Goal: Information Seeking & Learning: Find specific fact

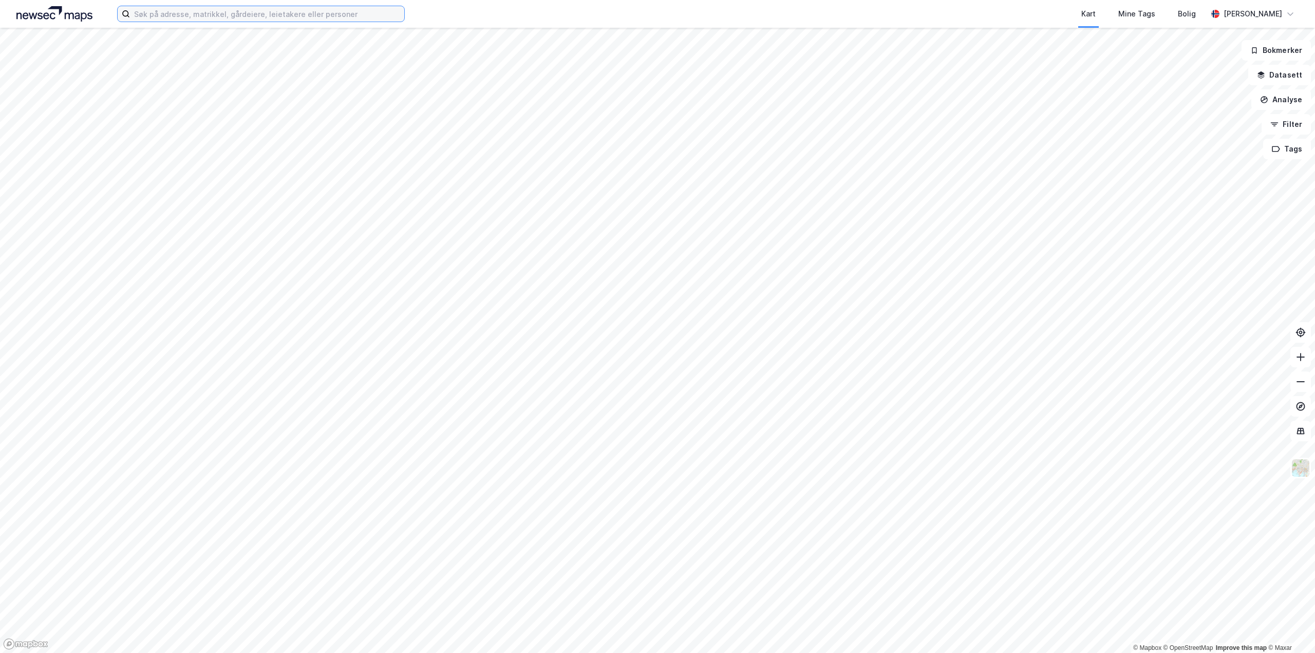
click at [163, 17] on input at bounding box center [267, 13] width 274 height 15
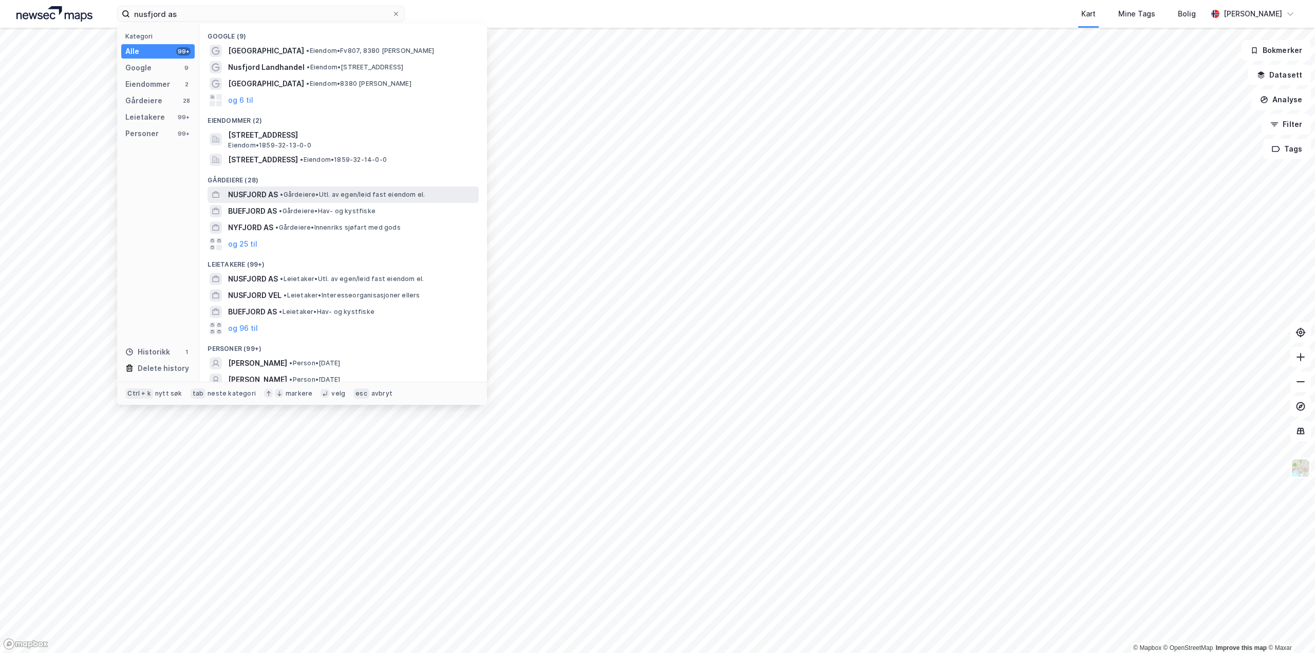
click at [249, 197] on span "NUSFJORD AS" at bounding box center [253, 195] width 50 height 12
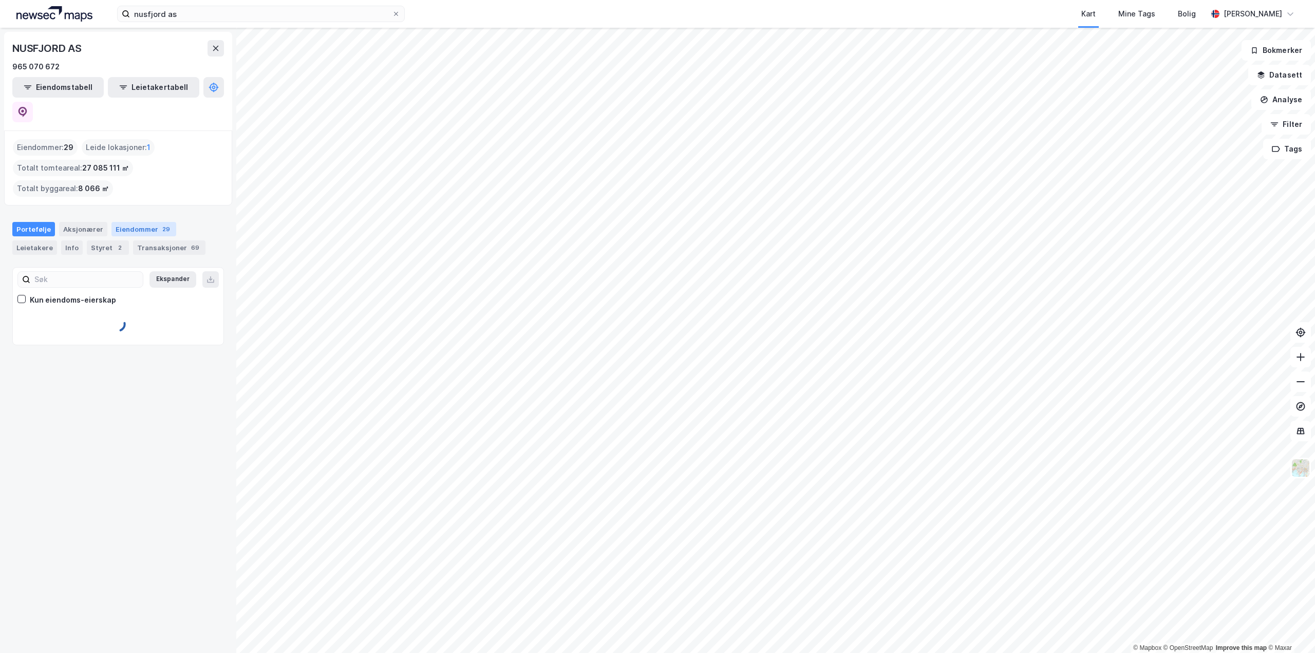
click at [144, 222] on div "Eiendommer 29" at bounding box center [143, 229] width 65 height 14
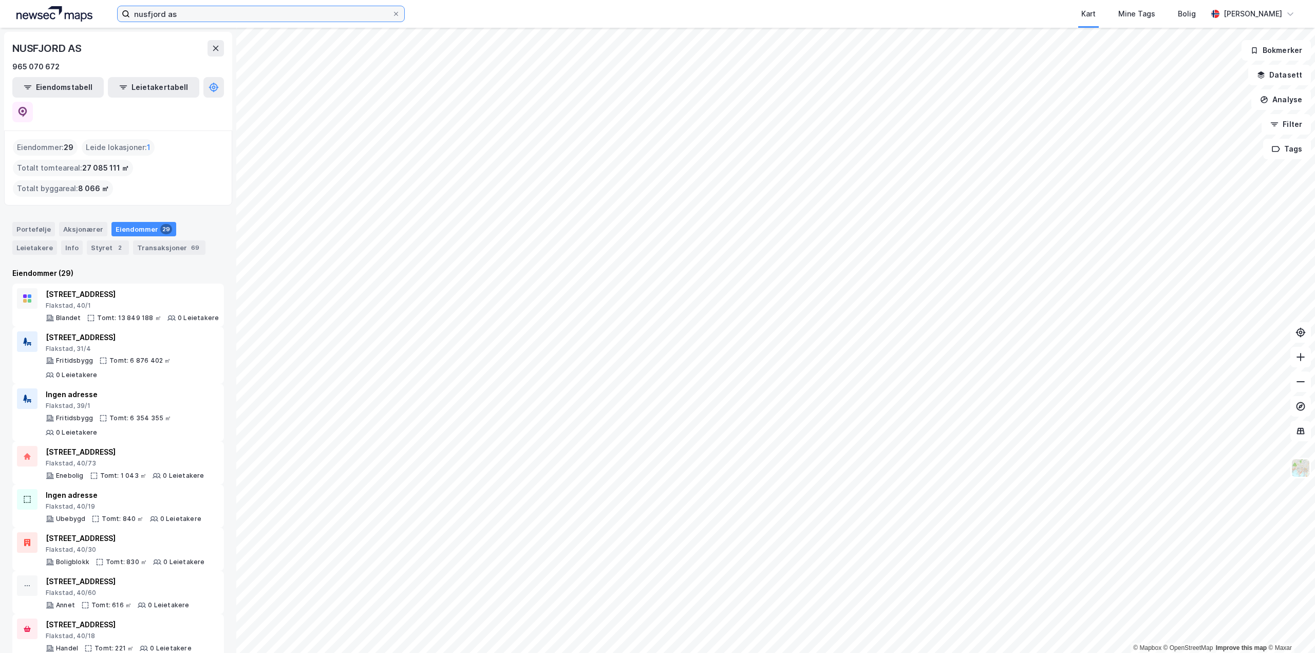
drag, startPoint x: 222, startPoint y: 16, endPoint x: 213, endPoint y: 14, distance: 10.1
click at [219, 15] on input "nusfjord as" at bounding box center [261, 13] width 262 height 15
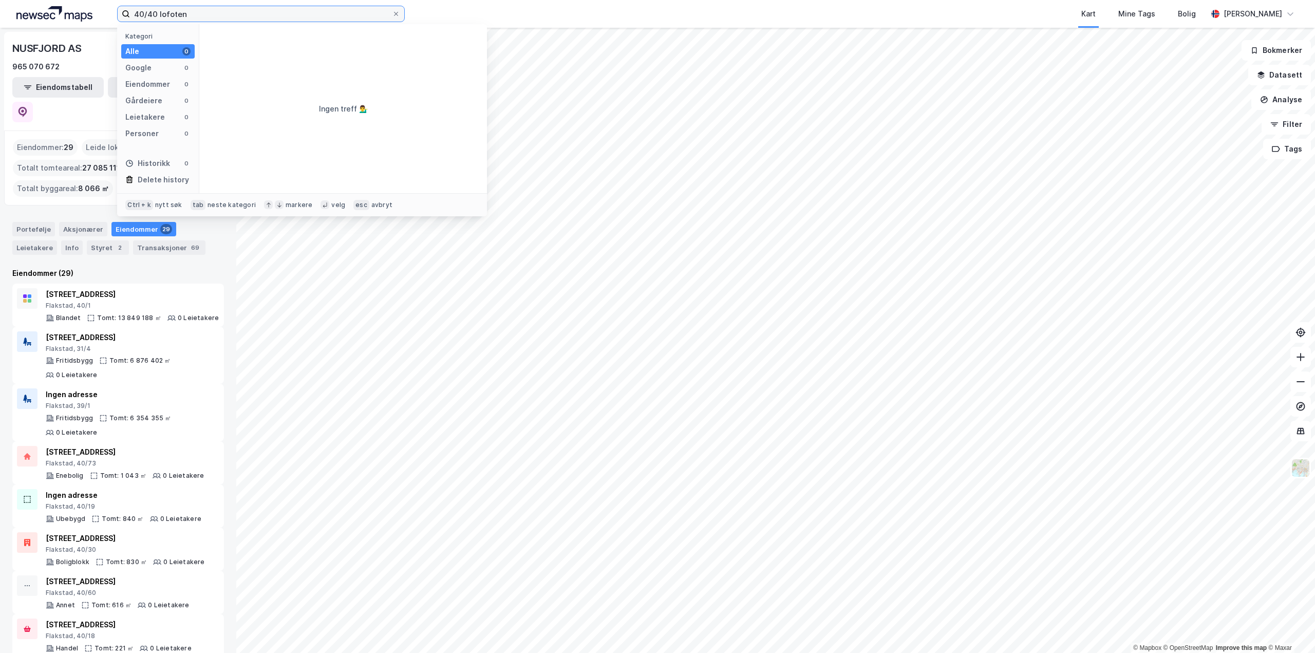
drag, startPoint x: 219, startPoint y: 17, endPoint x: 65, endPoint y: 12, distance: 154.2
click at [65, 12] on div "40/40 lofoten Kategori Alle 0 Google 0 Eiendommer 0 Gårdeiere 0 Leietakere 0 Pe…" at bounding box center [657, 14] width 1315 height 28
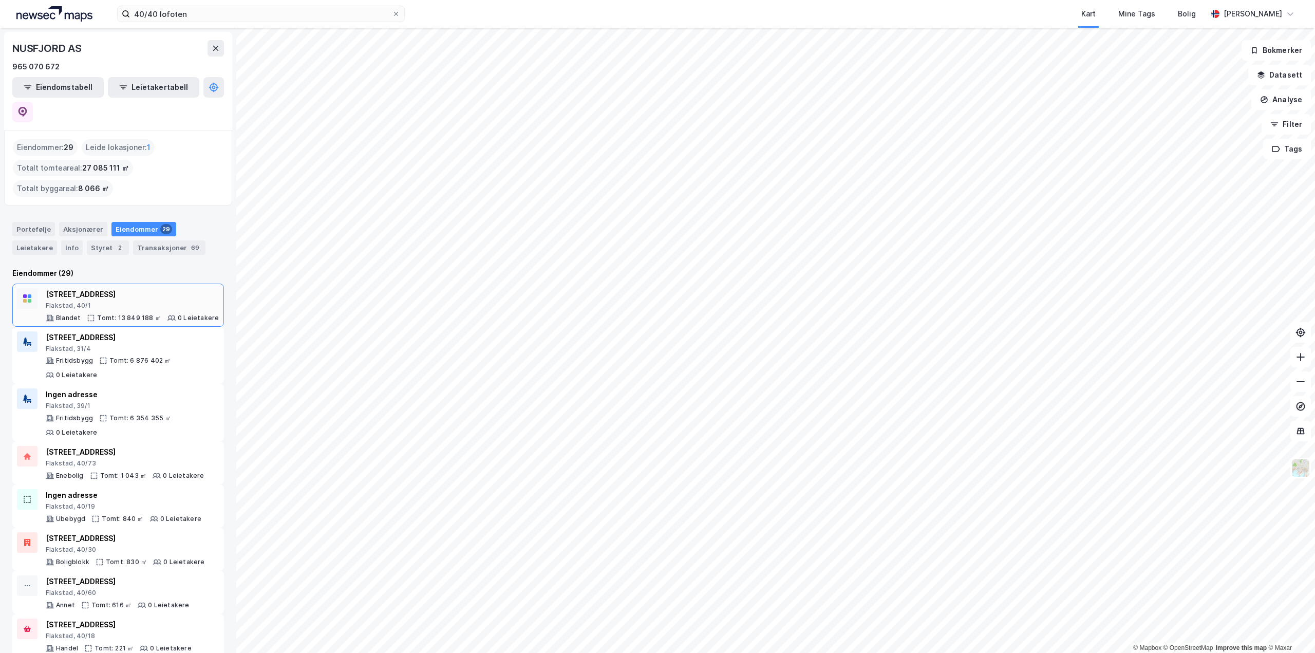
click at [165, 288] on div "[STREET_ADDRESS]" at bounding box center [132, 294] width 173 height 12
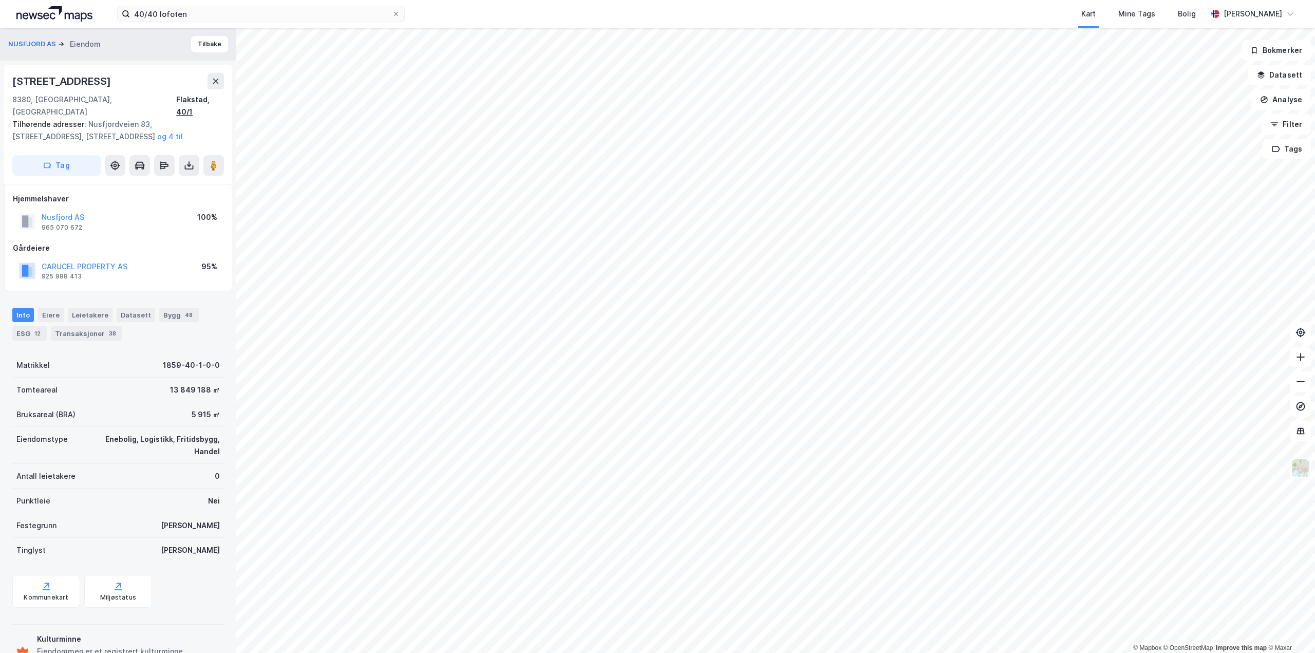
click at [185, 98] on div "Flakstad, 40/1" at bounding box center [200, 106] width 48 height 25
drag, startPoint x: 80, startPoint y: 22, endPoint x: 71, endPoint y: 24, distance: 9.0
click at [71, 24] on div "40/40 lofoten Kart Mine Tags [PERSON_NAME]" at bounding box center [657, 14] width 1315 height 28
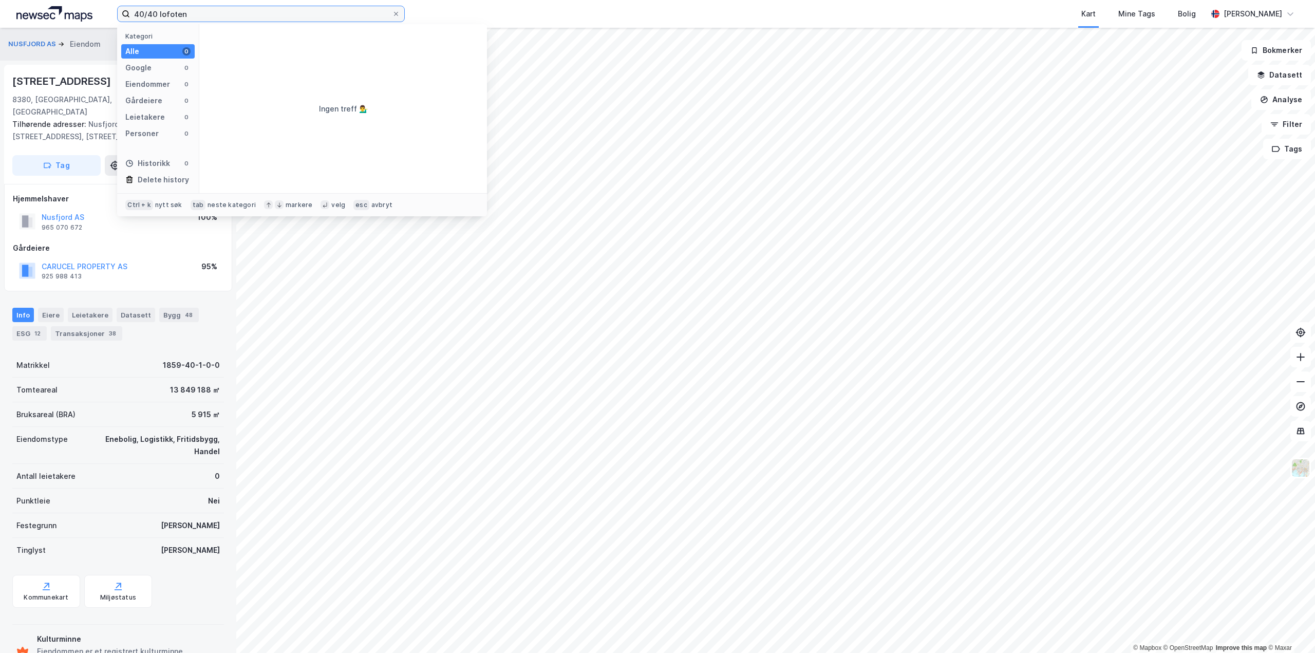
paste input "1859-40-1-0-0"
click at [305, 50] on span "• Eiendom • 1859-40-40-0-0" at bounding box center [338, 51] width 89 height 8
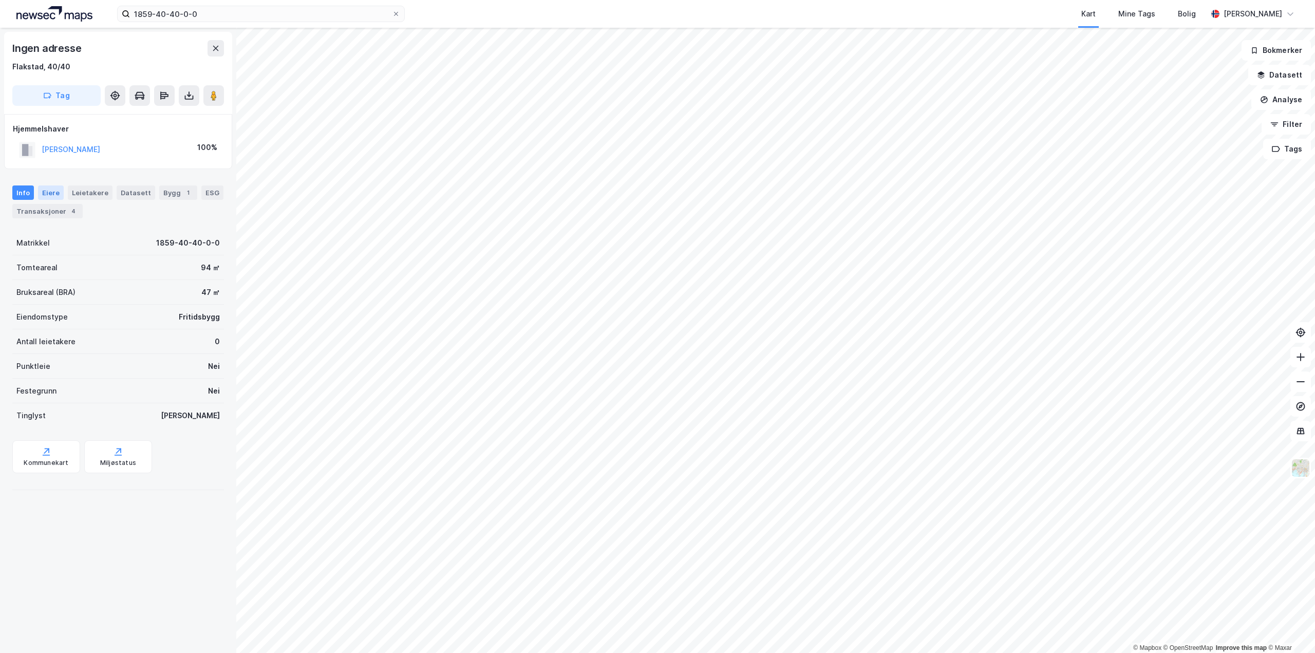
click at [40, 188] on div "Eiere" at bounding box center [51, 192] width 26 height 14
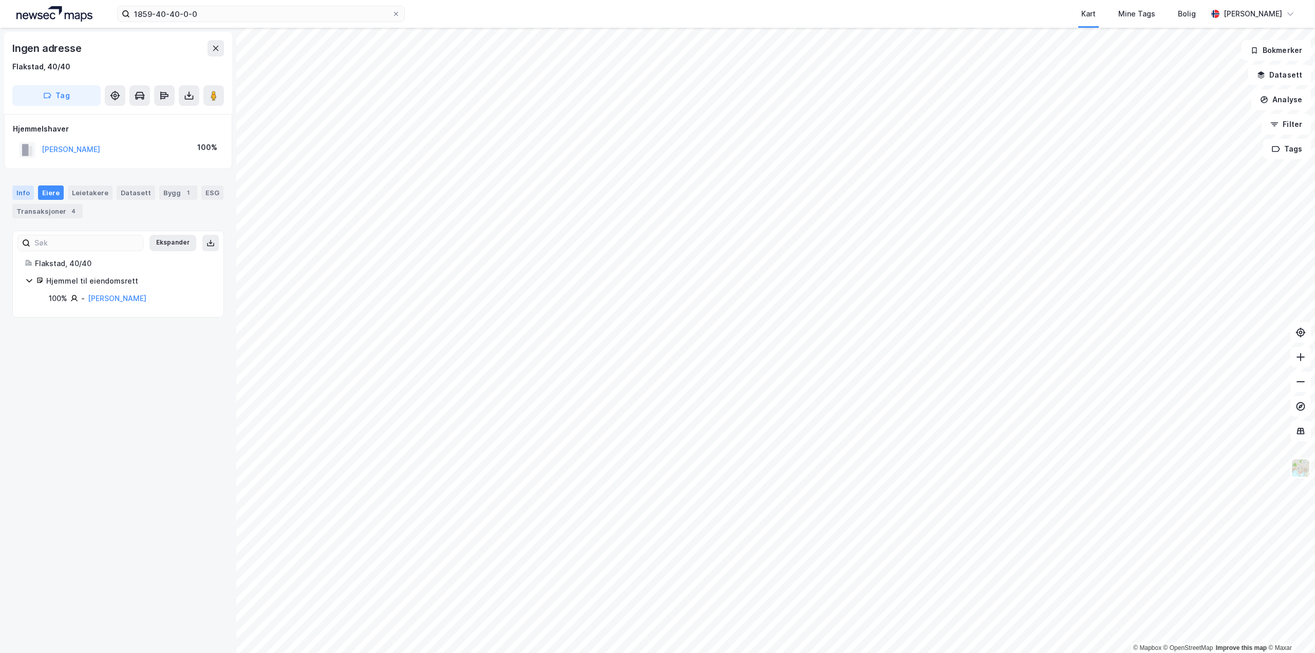
click at [15, 196] on div "Info" at bounding box center [23, 192] width 22 height 14
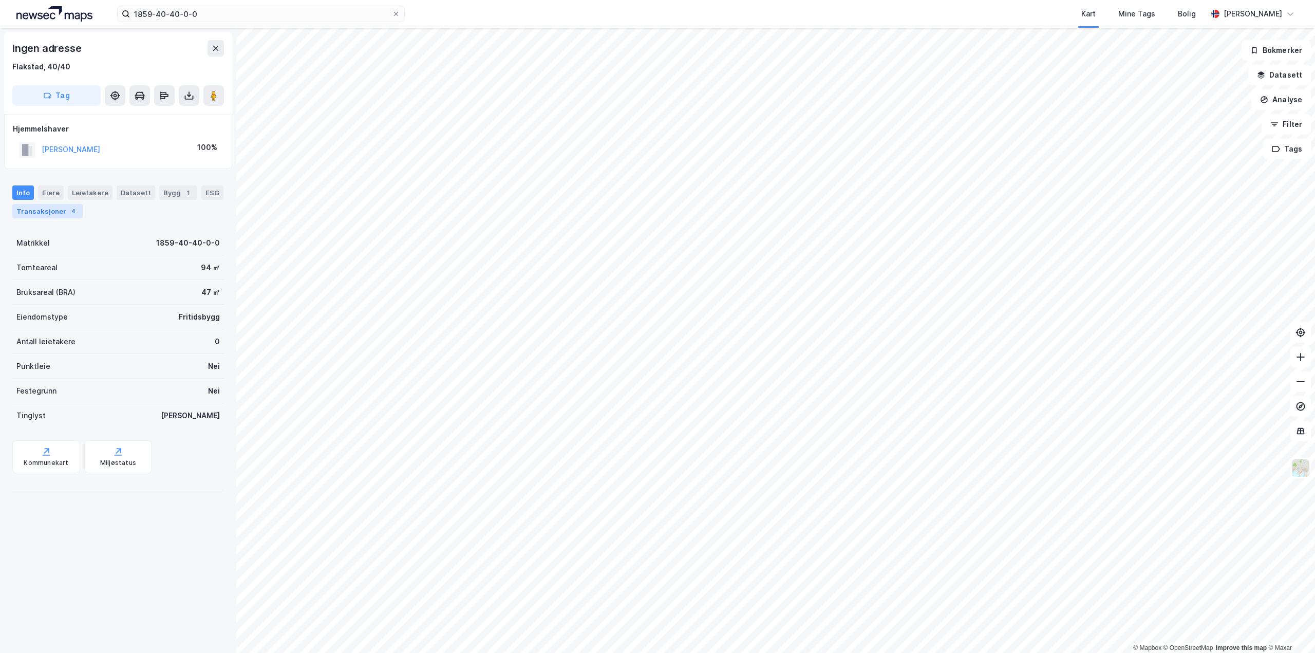
click at [54, 213] on div "Transaksjoner 4" at bounding box center [47, 211] width 70 height 14
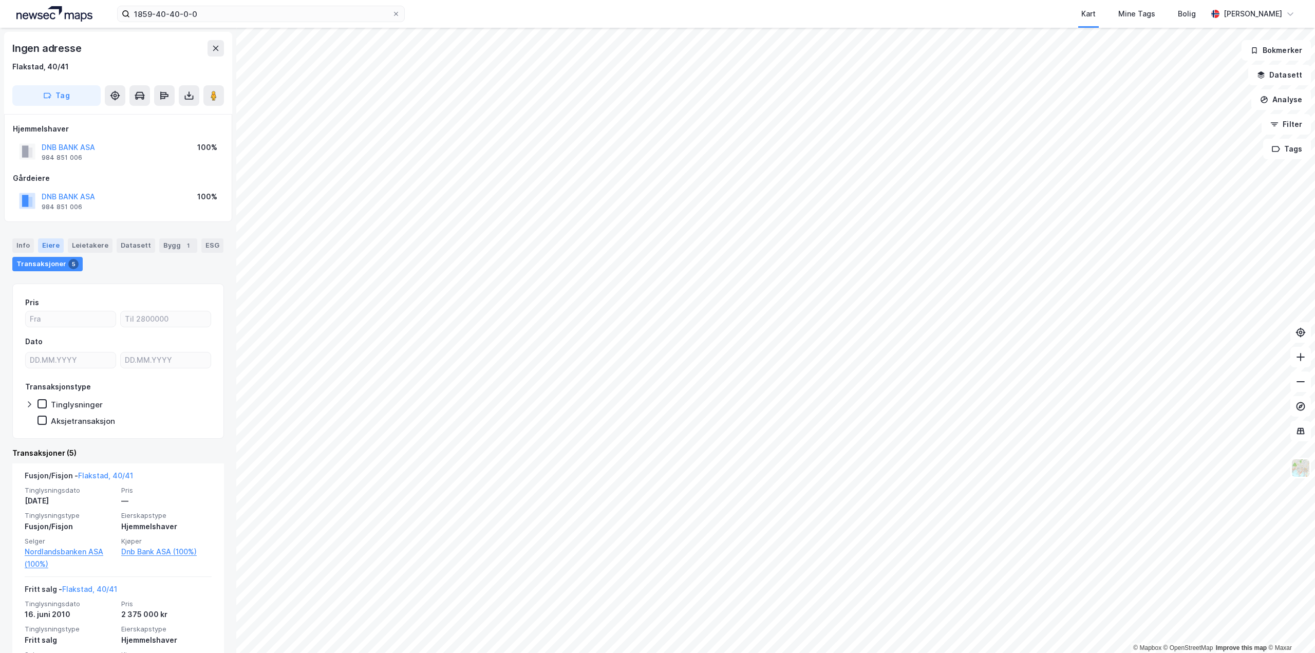
click at [50, 247] on div "Eiere" at bounding box center [51, 245] width 26 height 14
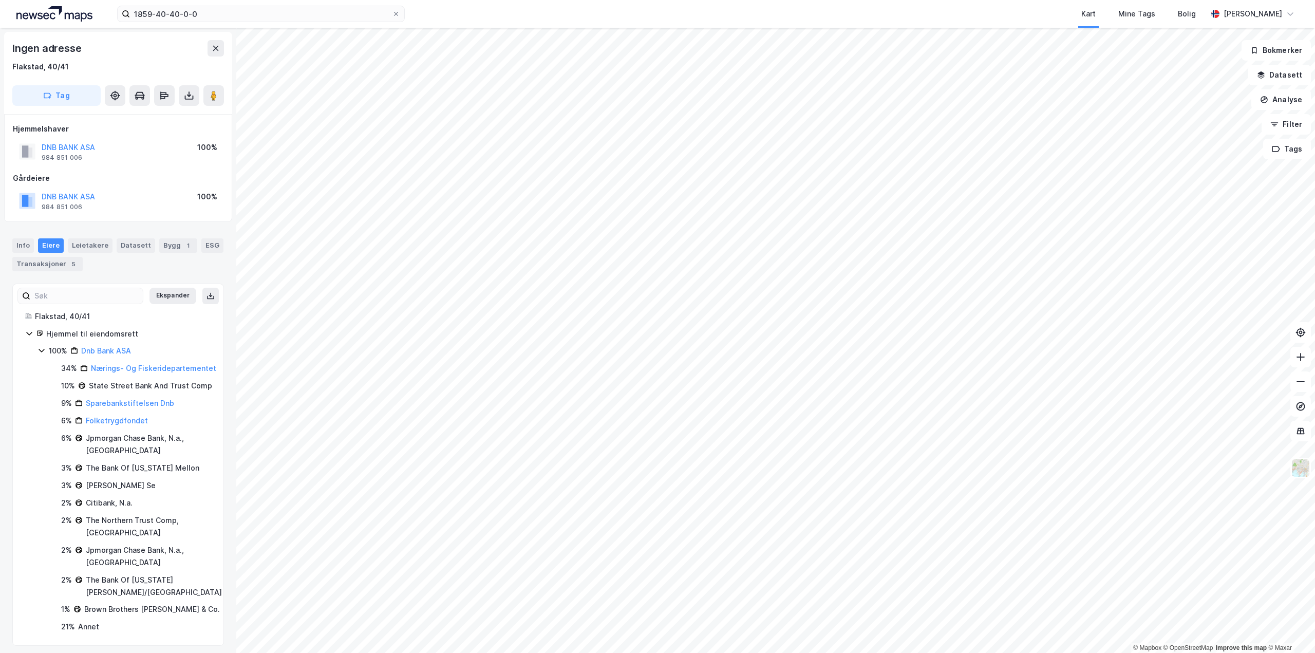
click at [45, 352] on icon at bounding box center [42, 350] width 8 height 8
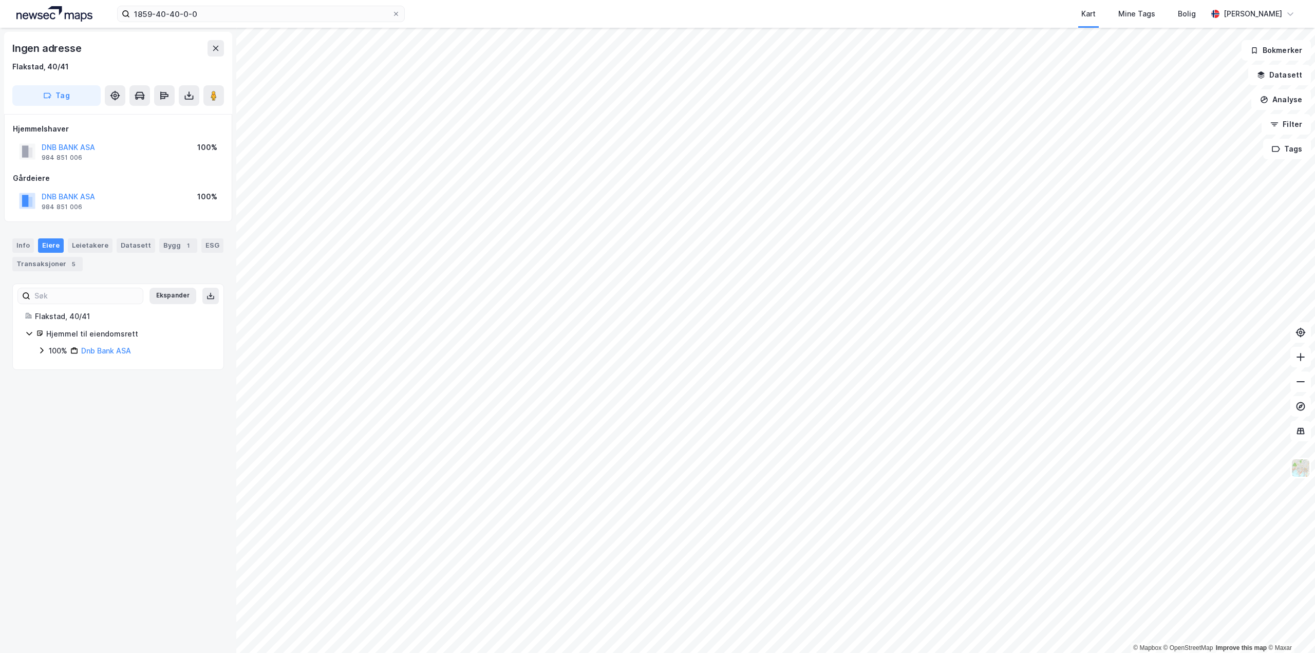
click at [42, 352] on icon at bounding box center [41, 351] width 3 height 6
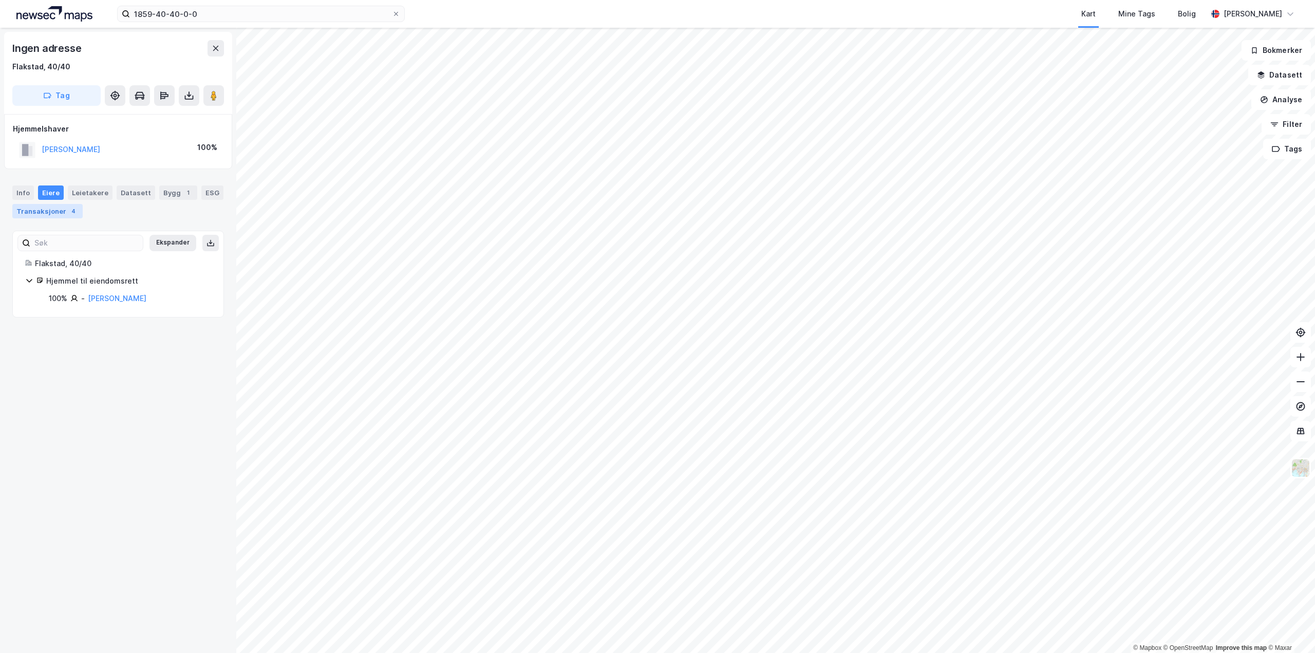
click at [64, 207] on div "Transaksjoner 4" at bounding box center [47, 211] width 70 height 14
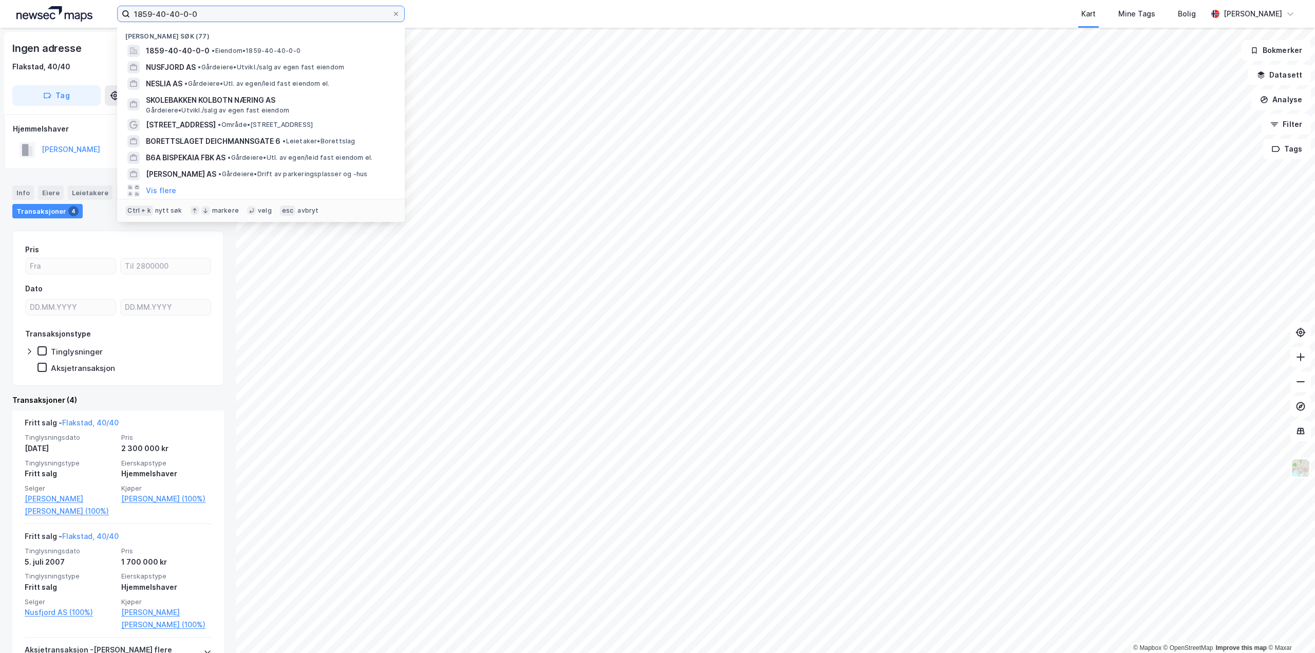
click at [228, 14] on input "1859-40-40-0-0" at bounding box center [261, 13] width 262 height 15
drag, startPoint x: 204, startPoint y: 14, endPoint x: 170, endPoint y: 16, distance: 34.5
click at [172, 16] on input "1859-40-40-0-0" at bounding box center [261, 13] width 262 height 15
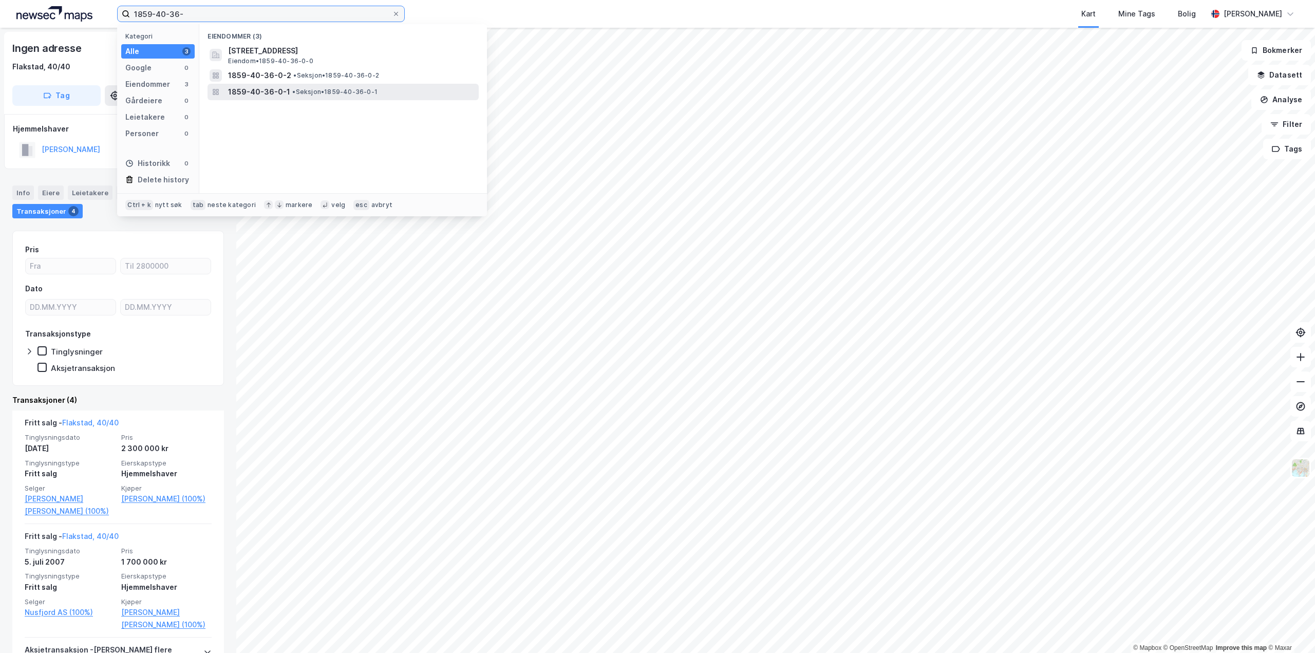
type input "1859-40-36-"
click at [283, 95] on span "1859-40-36-0-1" at bounding box center [259, 92] width 62 height 12
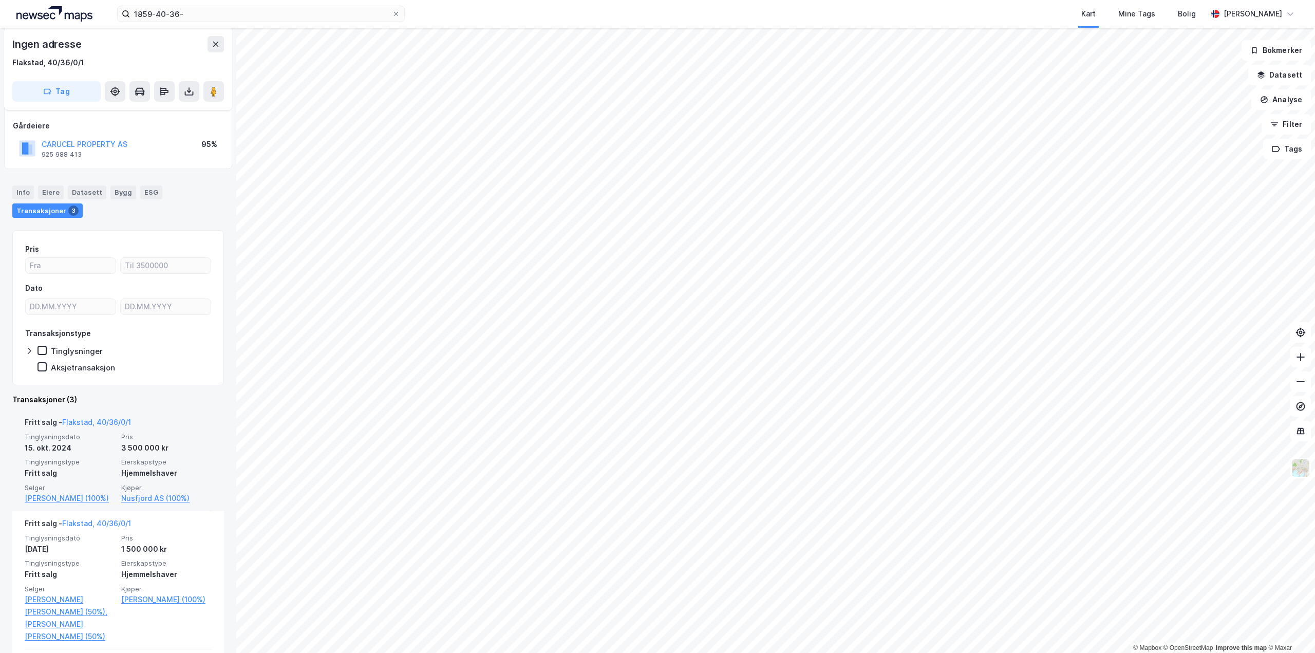
scroll to position [261, 0]
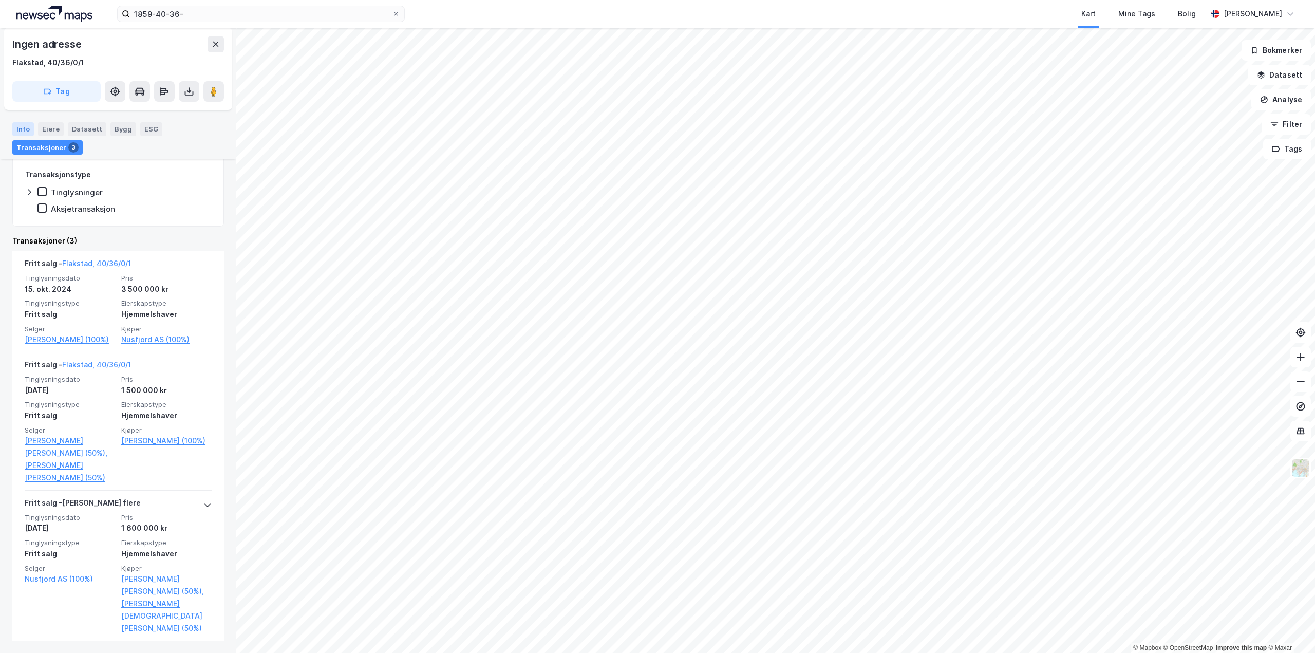
click at [23, 130] on div "Info" at bounding box center [23, 128] width 22 height 13
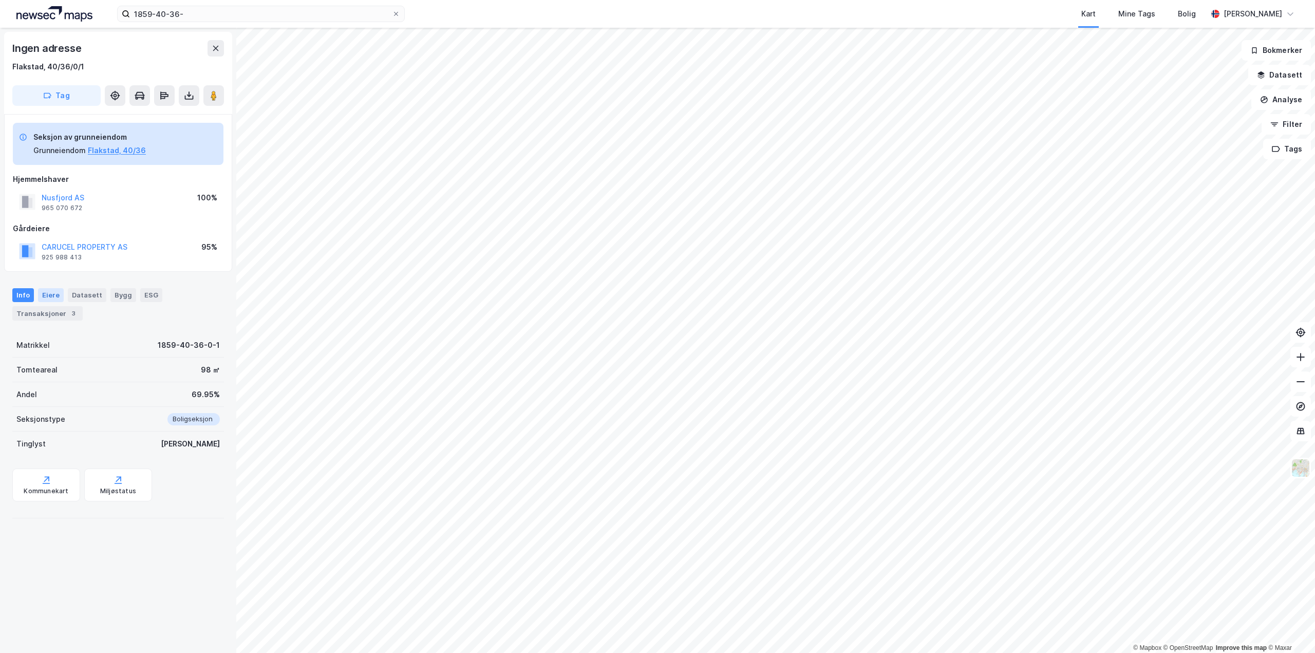
click at [59, 298] on div "Eiere" at bounding box center [51, 294] width 26 height 13
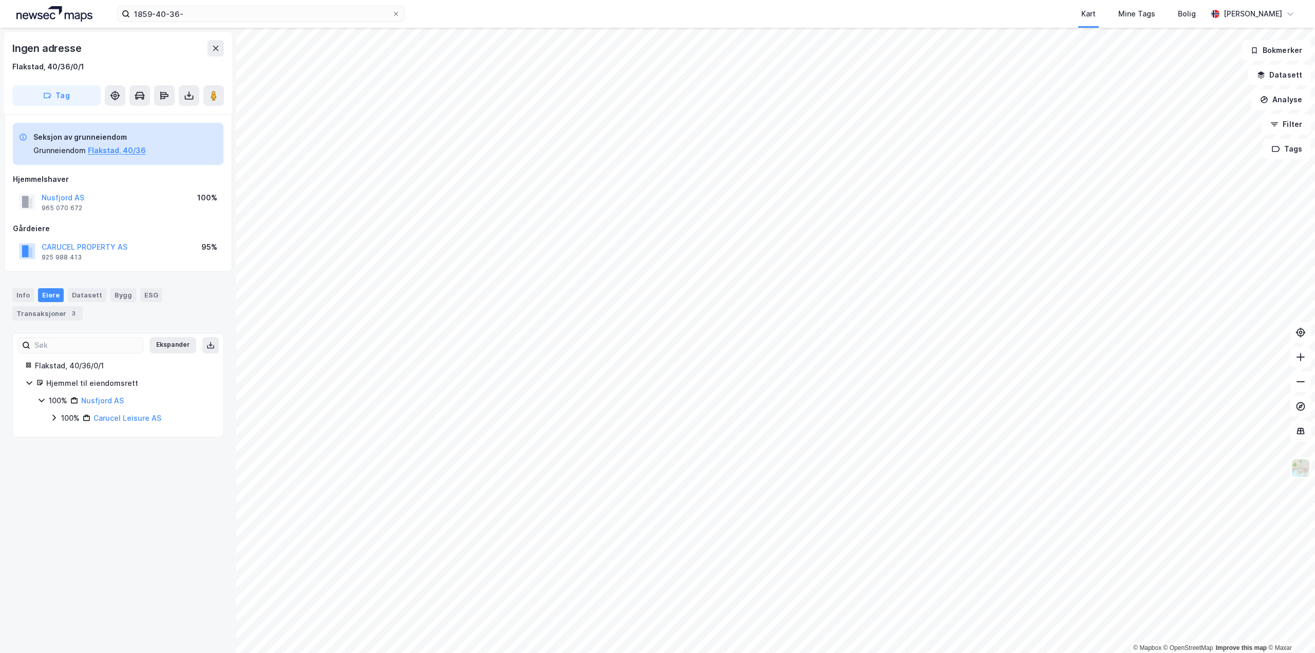
drag, startPoint x: 74, startPoint y: 282, endPoint x: 83, endPoint y: 291, distance: 12.7
click at [74, 282] on div "Info Eiere Datasett Bygg ESG Transaksjoner 3" at bounding box center [118, 300] width 236 height 48
click at [89, 294] on div "Datasett" at bounding box center [87, 294] width 39 height 13
click at [123, 293] on div "Bygg" at bounding box center [123, 294] width 26 height 13
click at [151, 299] on div "ESG" at bounding box center [151, 294] width 22 height 13
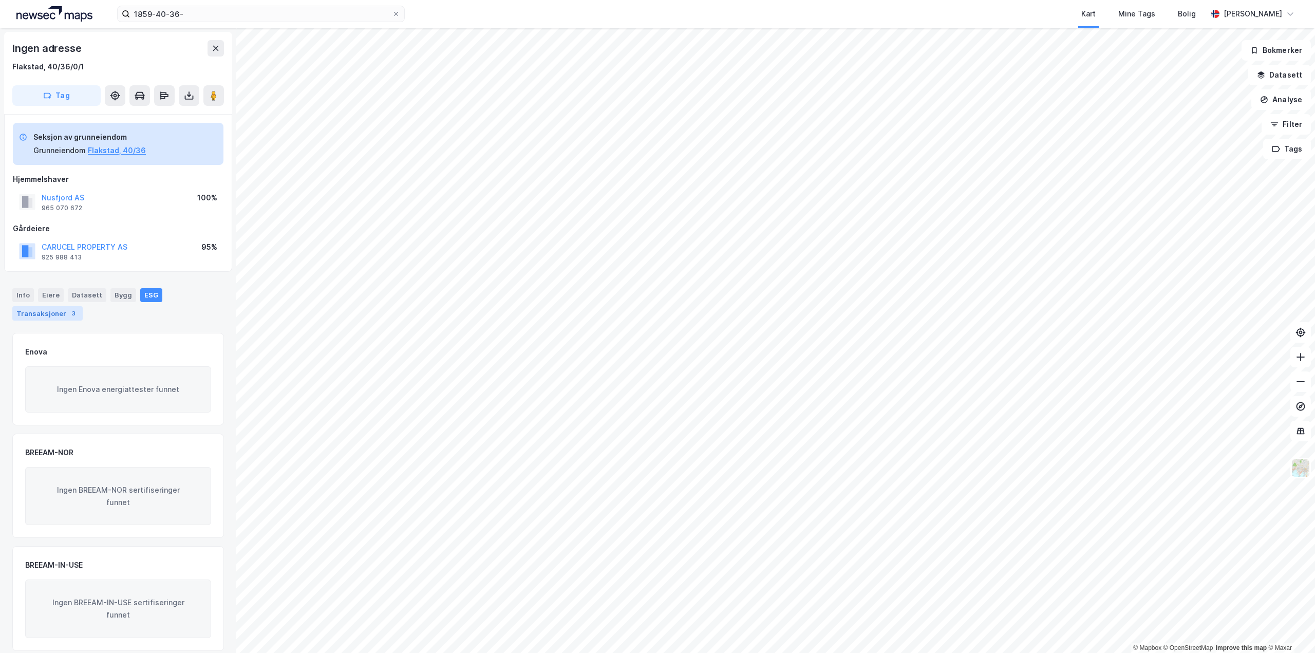
click at [52, 319] on div "Transaksjoner 3" at bounding box center [47, 313] width 70 height 14
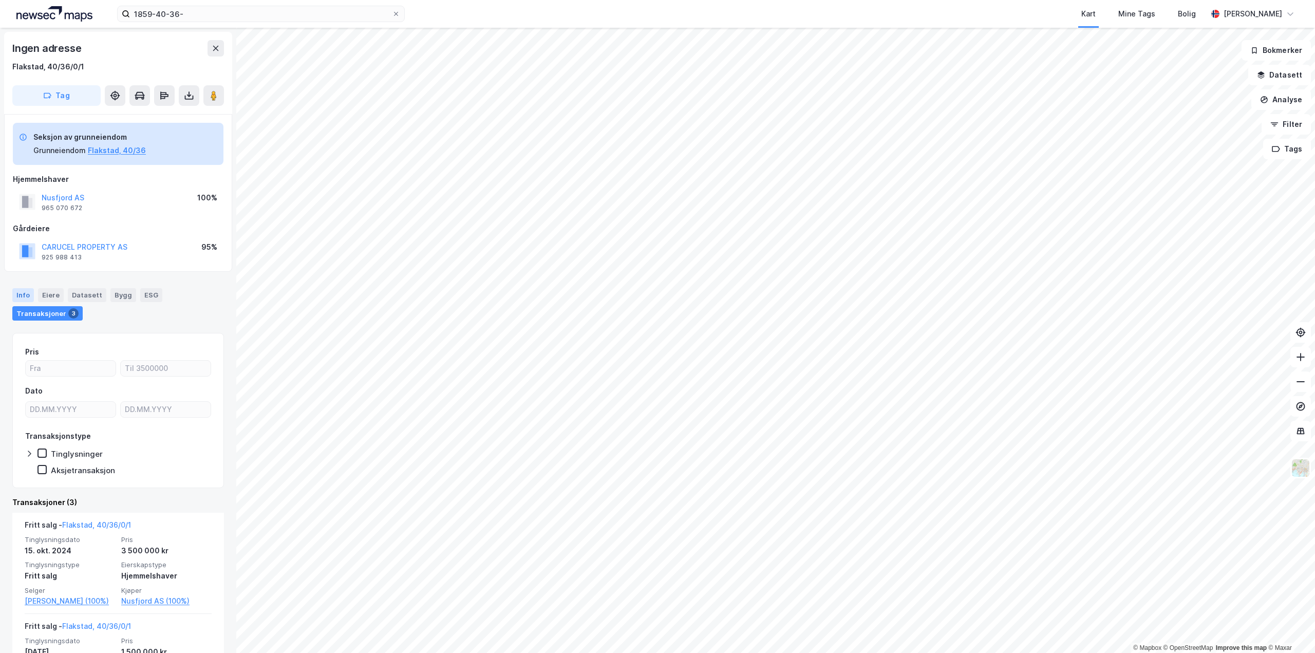
click at [14, 291] on div "Info" at bounding box center [23, 294] width 22 height 13
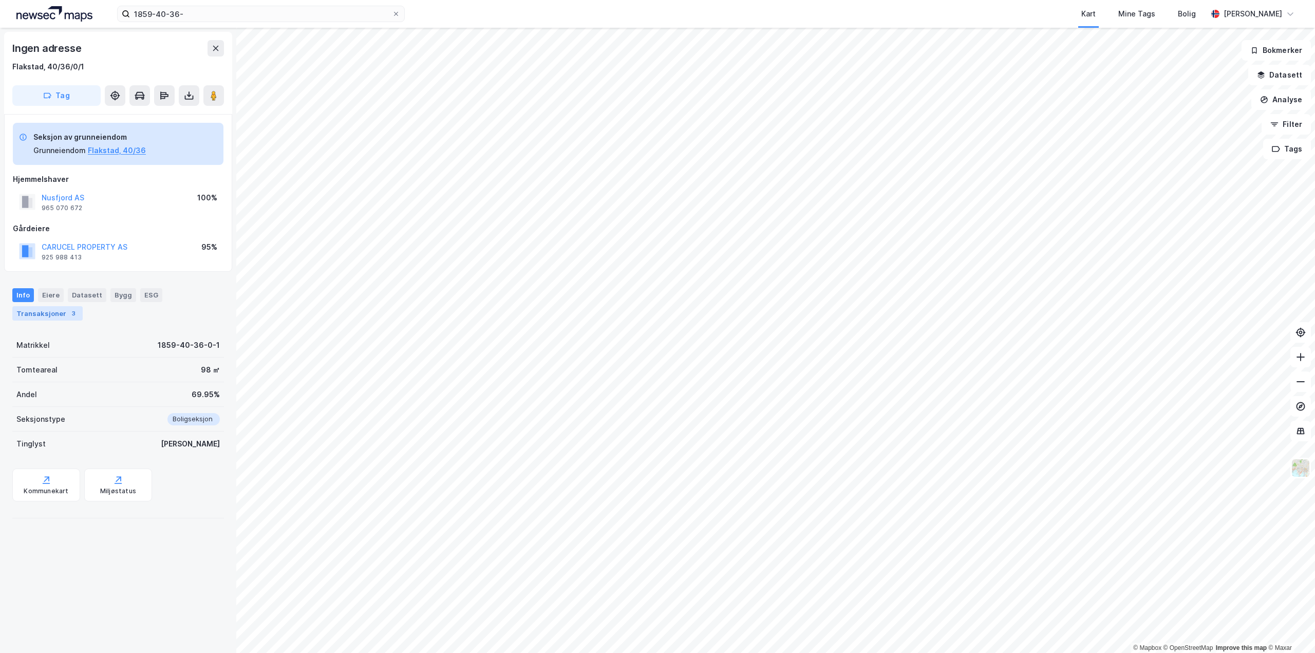
click at [29, 316] on div "Transaksjoner 3" at bounding box center [47, 313] width 70 height 14
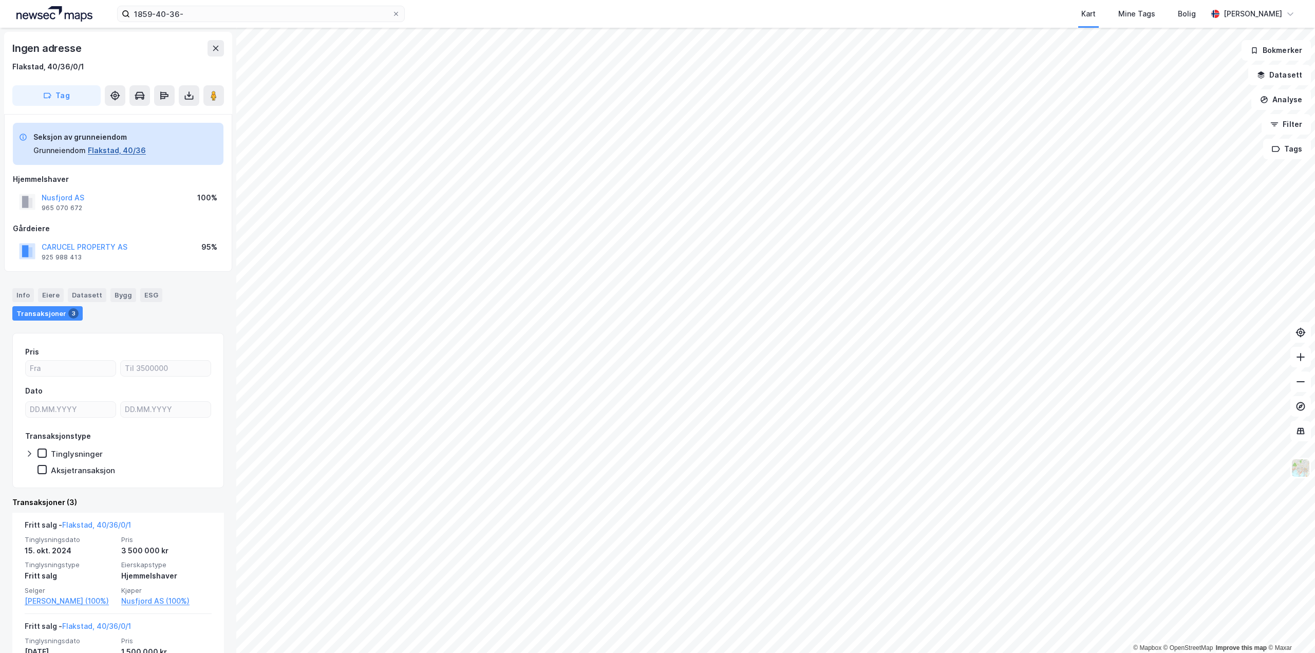
click at [110, 153] on button "Flakstad, 40/36" at bounding box center [117, 150] width 58 height 12
click at [60, 66] on div "Flakstad, 40/36/0/1" at bounding box center [48, 67] width 72 height 12
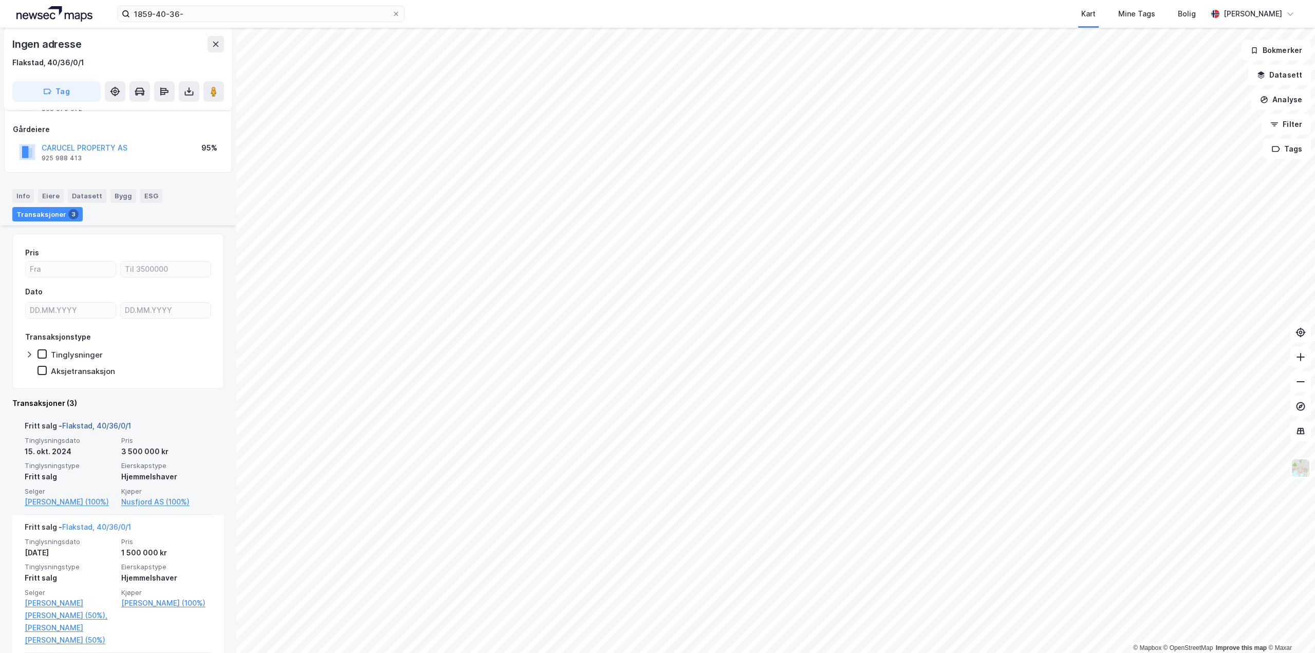
scroll to position [205, 0]
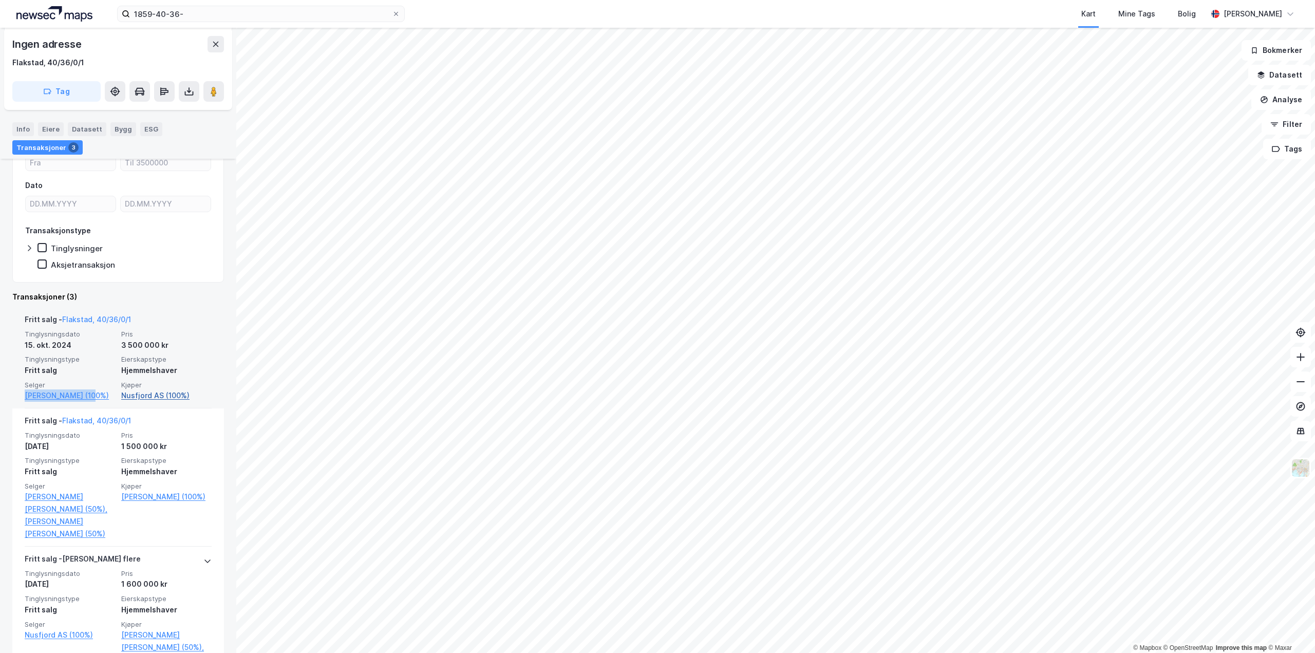
drag, startPoint x: 15, startPoint y: 391, endPoint x: 166, endPoint y: 398, distance: 151.2
click at [95, 397] on div "Fritt salg - Flakstad, 40/36/0/1 Tinglysningsdato 15. okt. 2024 Pris 3 500 000 …" at bounding box center [118, 357] width 212 height 101
copy link "[PERSON_NAME]"
